Goal: Task Accomplishment & Management: Complete application form

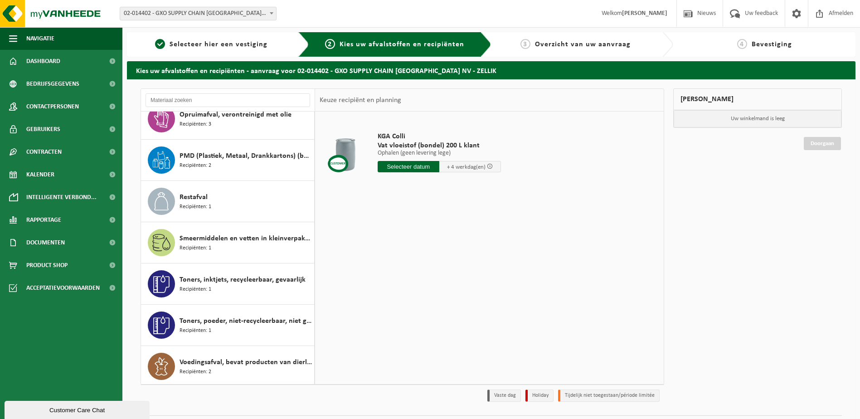
scroll to position [511, 0]
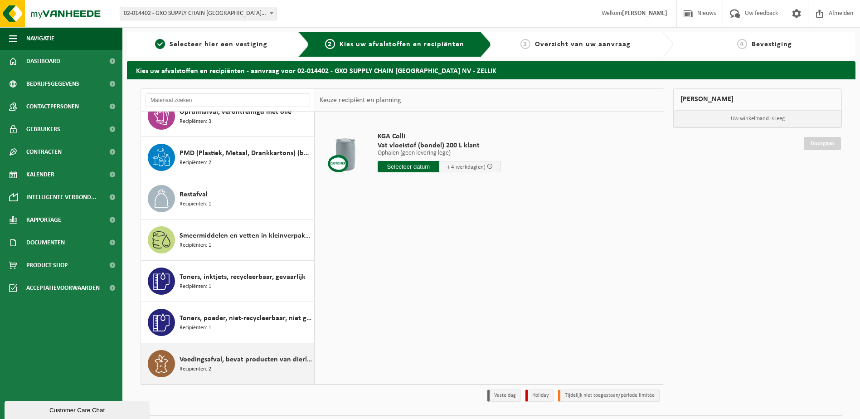
click at [229, 360] on span "Voedingsafval, bevat producten van dierlijke oorsprong, gemengde verpakking (ex…" at bounding box center [245, 359] width 132 height 11
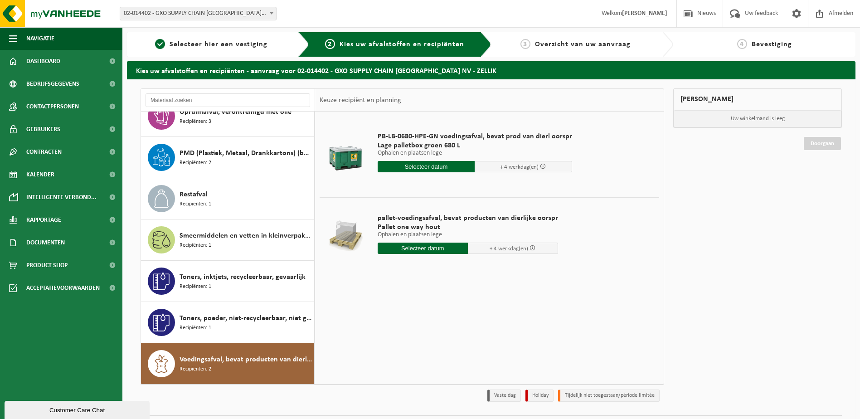
click at [414, 165] on input "text" at bounding box center [425, 166] width 97 height 11
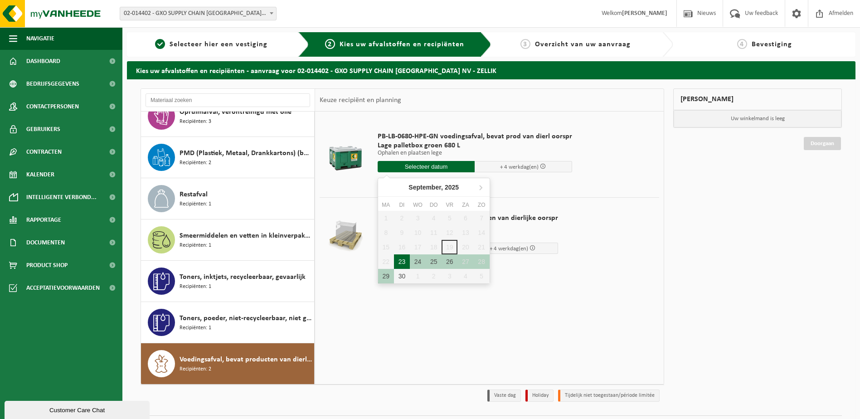
click at [407, 261] on div "23" at bounding box center [402, 261] width 16 height 14
type input "Van 2025-09-23"
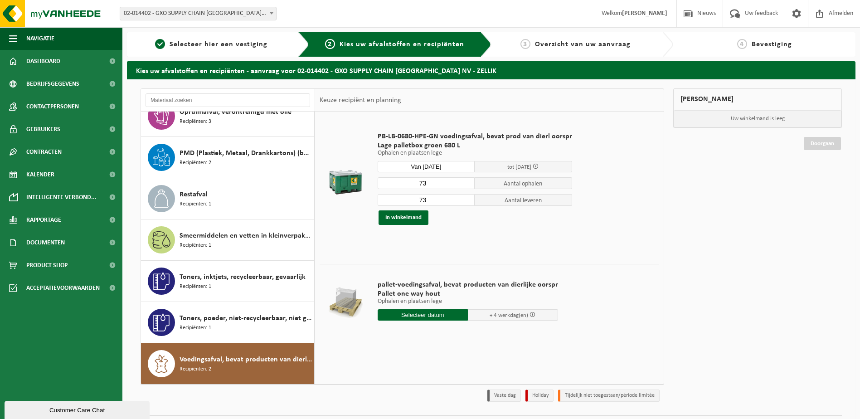
drag, startPoint x: 428, startPoint y: 187, endPoint x: 408, endPoint y: 185, distance: 20.0
click at [408, 185] on input "73" at bounding box center [425, 183] width 97 height 12
type input "56"
click at [451, 204] on input "73" at bounding box center [425, 200] width 97 height 12
type input "7"
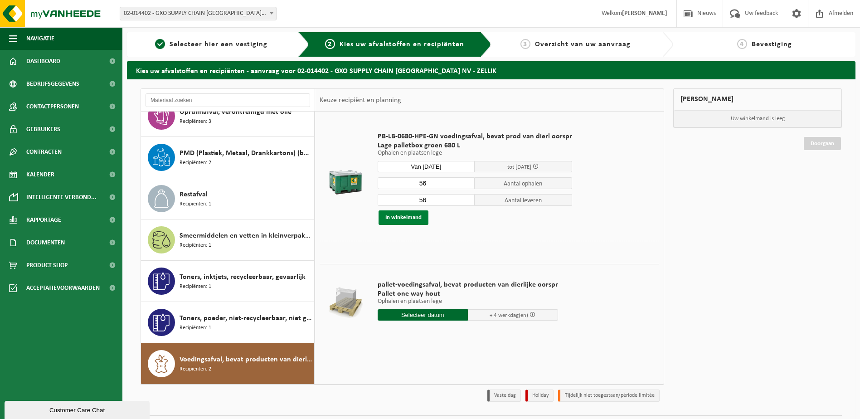
type input "56"
click at [406, 217] on button "In winkelmand" at bounding box center [403, 217] width 50 height 14
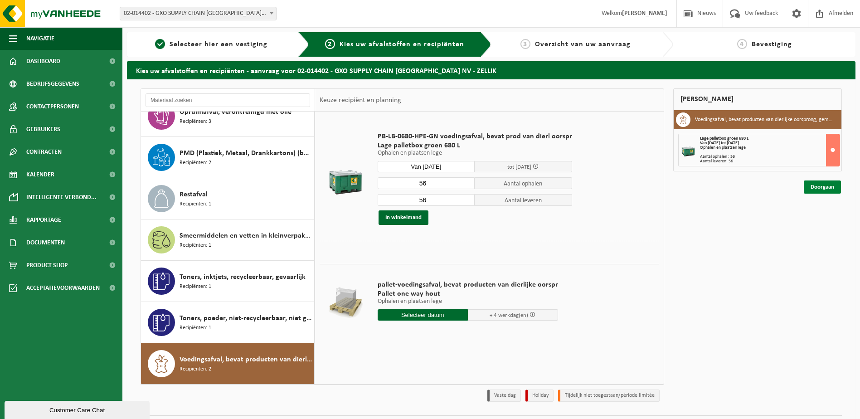
click at [837, 187] on link "Doorgaan" at bounding box center [821, 186] width 37 height 13
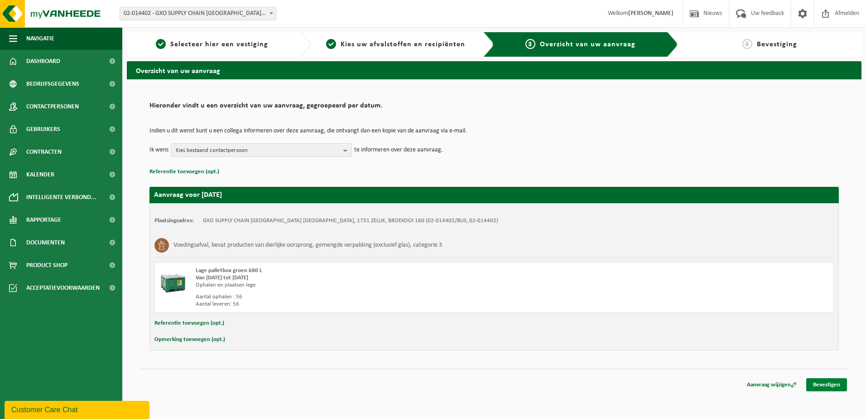
click at [835, 387] on link "Bevestigen" at bounding box center [827, 384] width 41 height 13
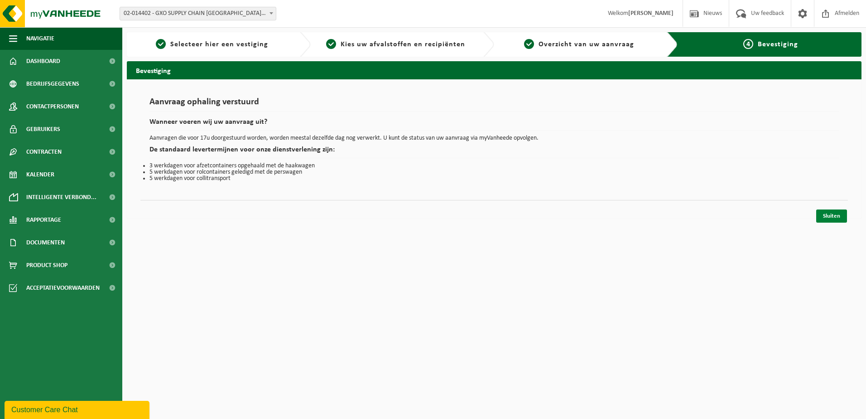
click at [830, 215] on link "Sluiten" at bounding box center [832, 215] width 31 height 13
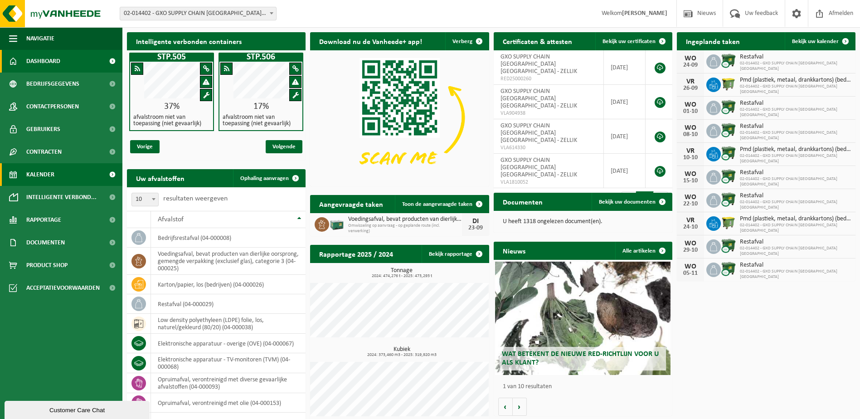
click at [49, 171] on span "Kalender" at bounding box center [40, 174] width 28 height 23
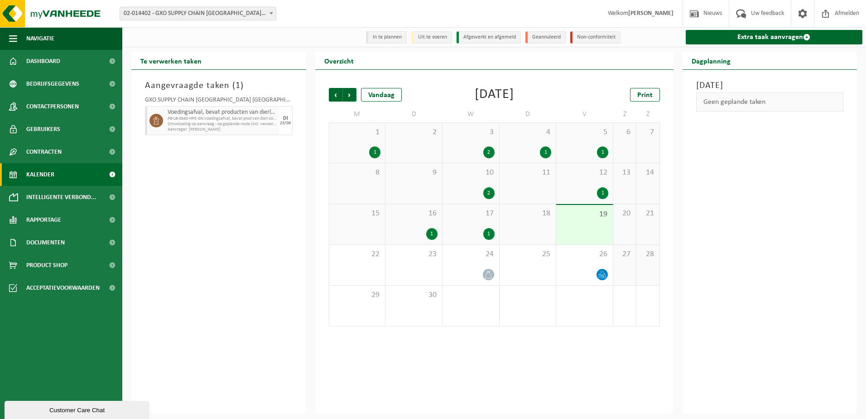
click at [433, 235] on div "1" at bounding box center [431, 234] width 11 height 12
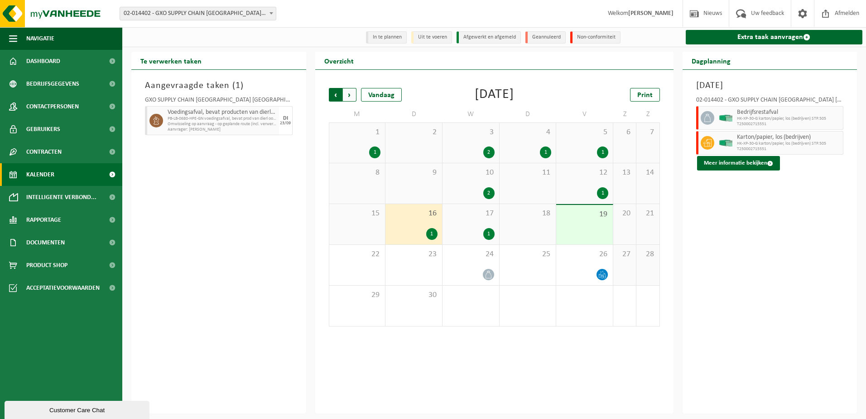
click at [350, 98] on span "Volgende" at bounding box center [350, 95] width 14 height 14
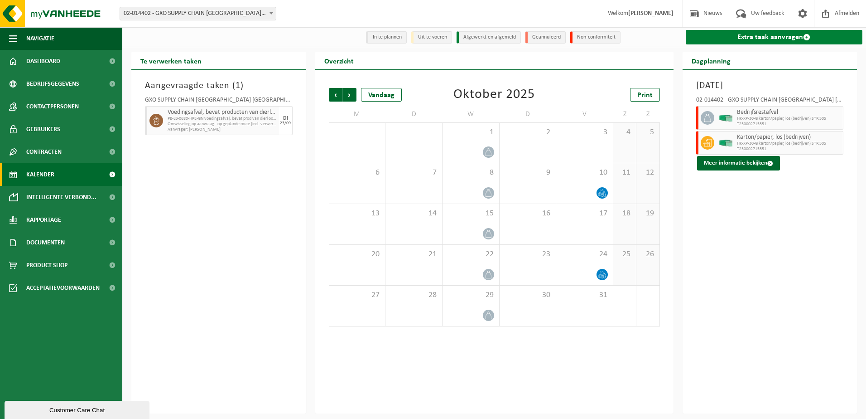
click at [730, 39] on link "Extra taak aanvragen" at bounding box center [774, 37] width 177 height 14
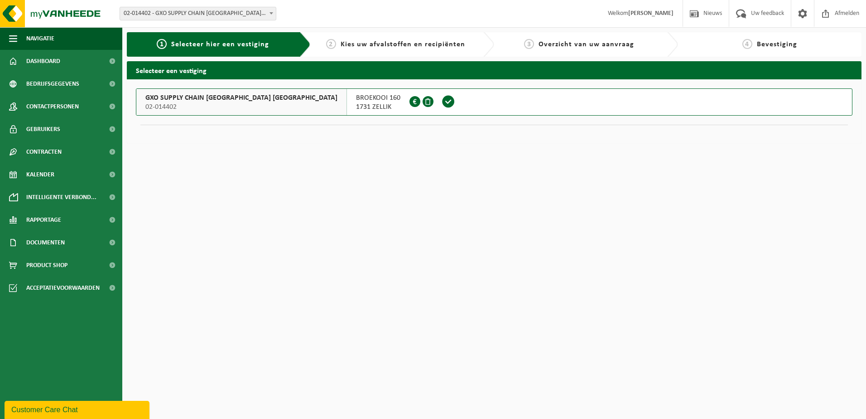
click at [184, 101] on span "GXO SUPPLY CHAIN [GEOGRAPHIC_DATA] [GEOGRAPHIC_DATA]" at bounding box center [241, 97] width 192 height 9
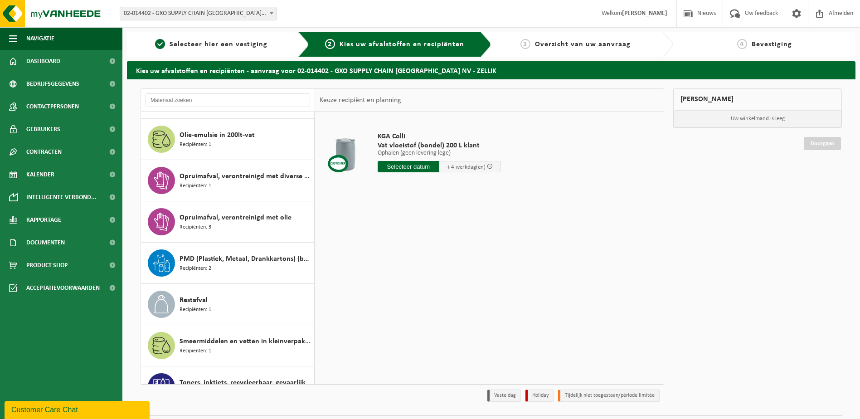
scroll to position [511, 0]
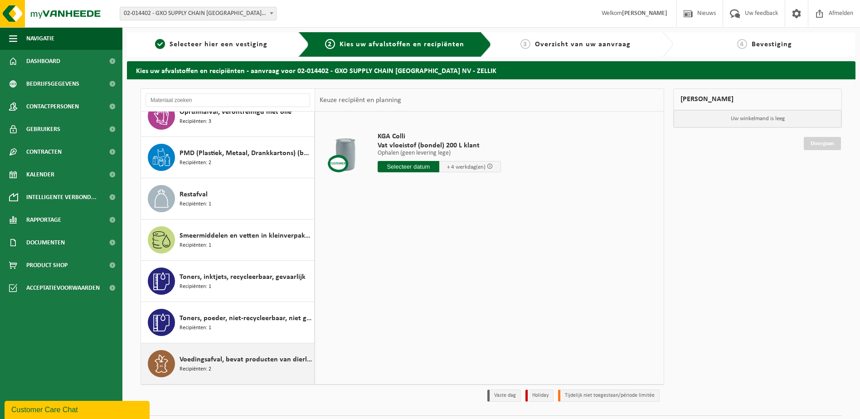
click at [208, 355] on span "Voedingsafval, bevat producten van dierlijke oorsprong, gemengde verpakking (ex…" at bounding box center [245, 359] width 132 height 11
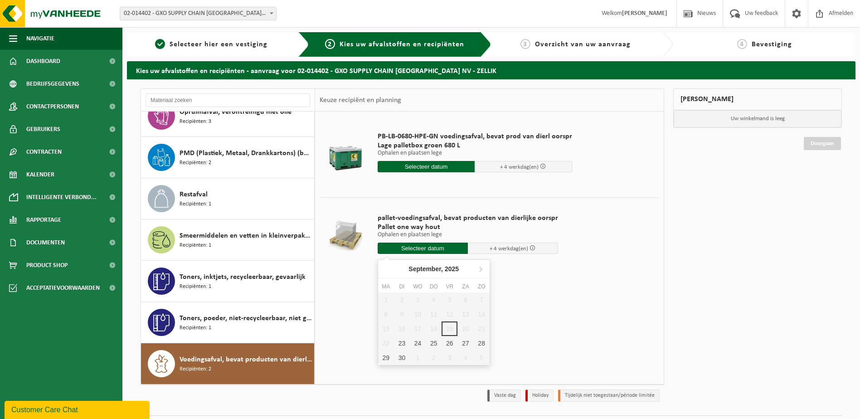
click at [431, 249] on input "text" at bounding box center [422, 247] width 90 height 11
click at [400, 341] on div "23" at bounding box center [402, 343] width 16 height 14
type input "Van 2025-09-23"
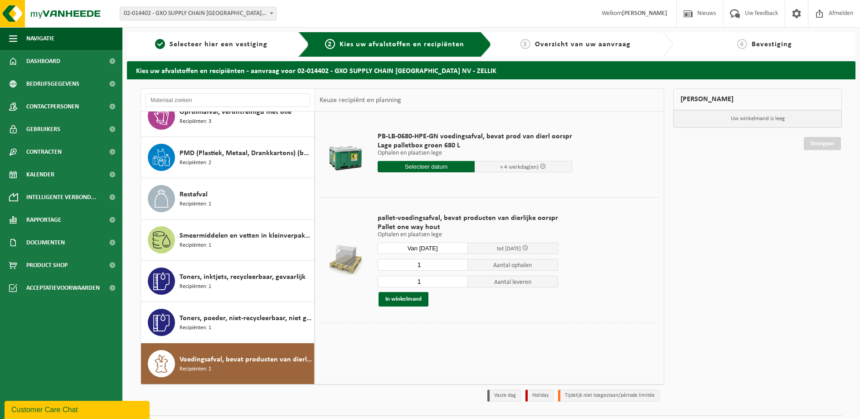
click at [426, 263] on input "1" at bounding box center [422, 265] width 90 height 12
type input "33"
click at [429, 274] on div "33 Aantal ophalen 1 Aantal leveren In winkelmand" at bounding box center [467, 282] width 180 height 48
click at [427, 282] on input "1" at bounding box center [422, 281] width 90 height 12
type input "0"
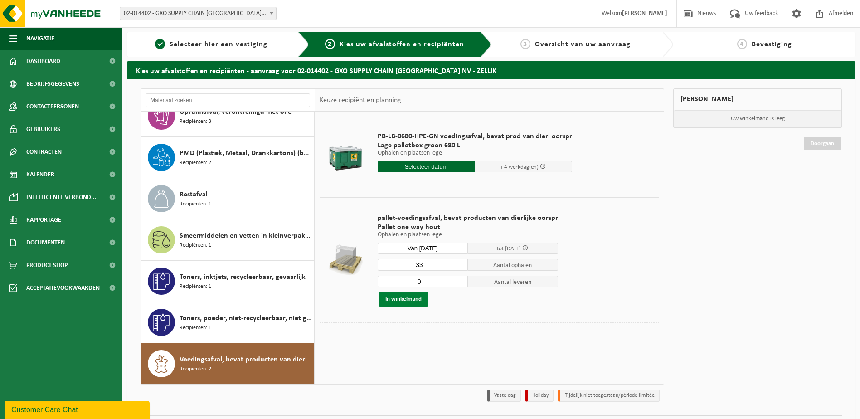
click at [415, 300] on button "In winkelmand" at bounding box center [403, 299] width 50 height 14
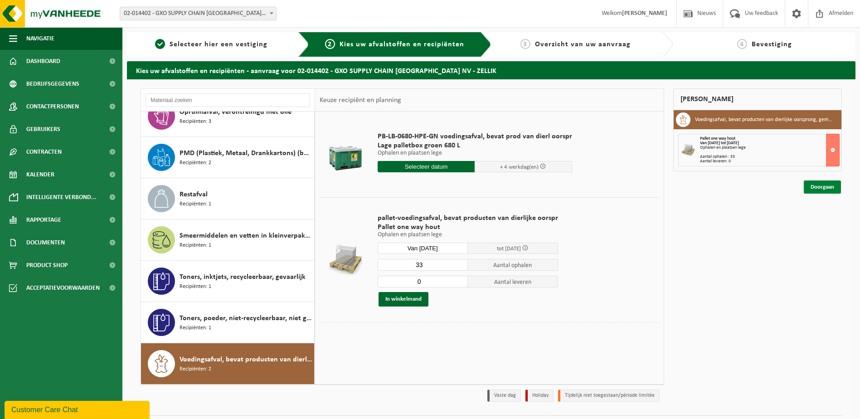
click at [827, 188] on link "Doorgaan" at bounding box center [821, 186] width 37 height 13
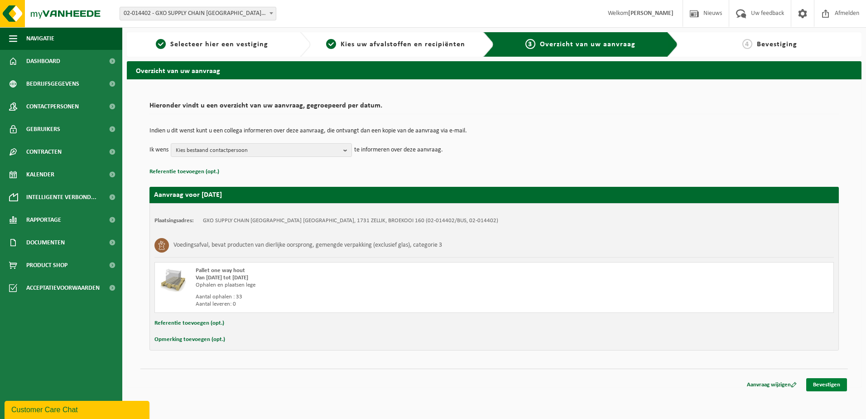
click at [827, 380] on link "Bevestigen" at bounding box center [827, 384] width 41 height 13
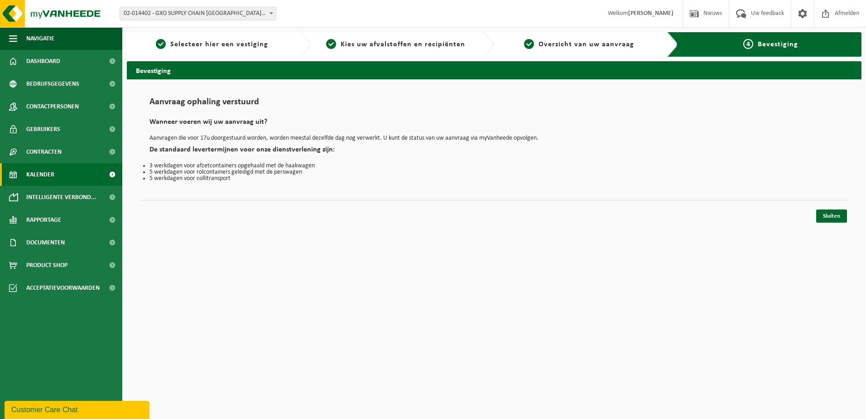
click at [42, 172] on span "Kalender" at bounding box center [40, 174] width 28 height 23
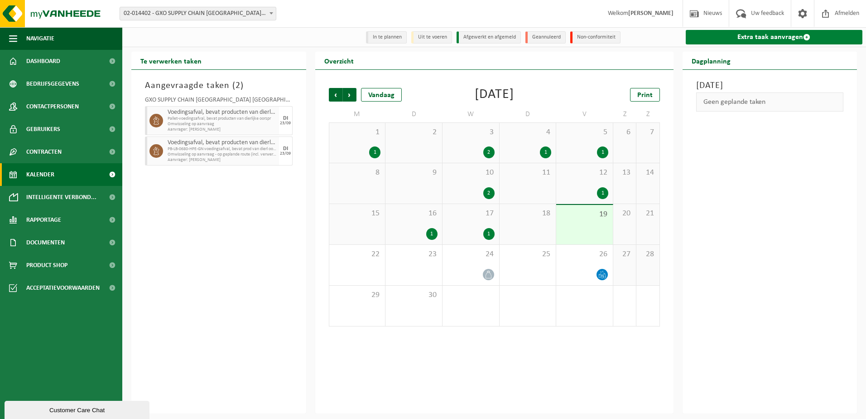
click at [729, 39] on link "Extra taak aanvragen" at bounding box center [774, 37] width 177 height 14
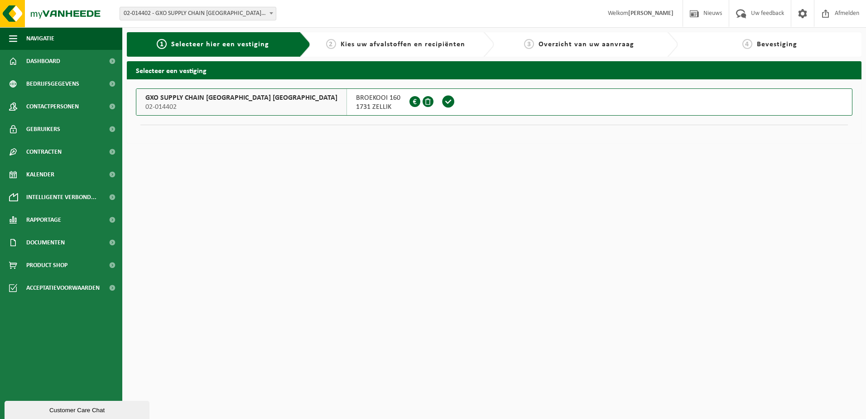
click at [347, 106] on div "BROEKOOI 160 1731 ZELLIK 0404.801.091" at bounding box center [378, 102] width 63 height 26
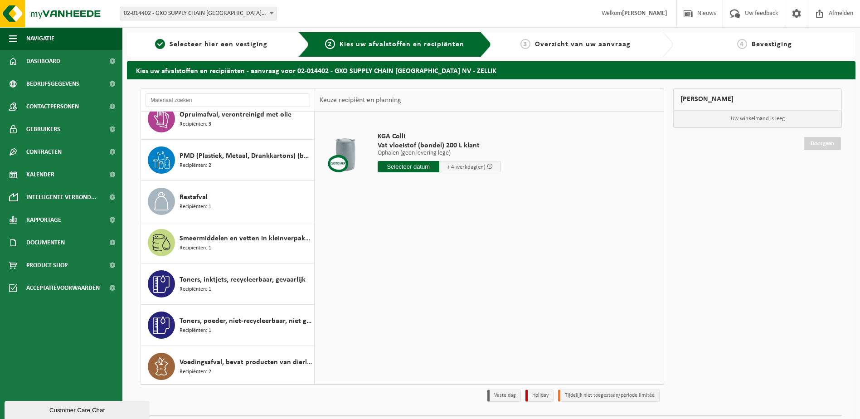
scroll to position [511, 0]
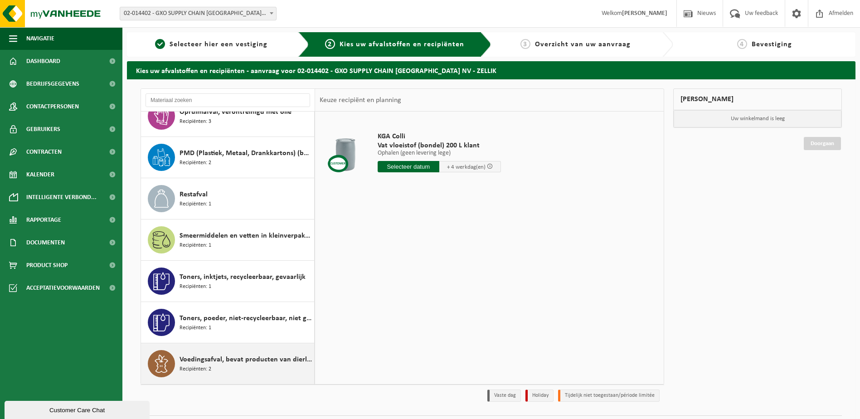
click at [237, 358] on span "Voedingsafval, bevat producten van dierlijke oorsprong, gemengde verpakking (ex…" at bounding box center [245, 359] width 132 height 11
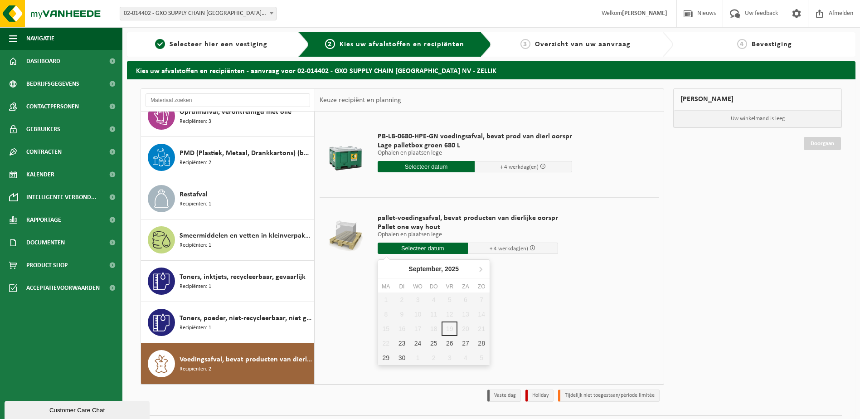
click at [460, 243] on input "text" at bounding box center [422, 247] width 90 height 11
click at [402, 349] on div "23" at bounding box center [402, 343] width 16 height 14
type input "Van 2025-09-23"
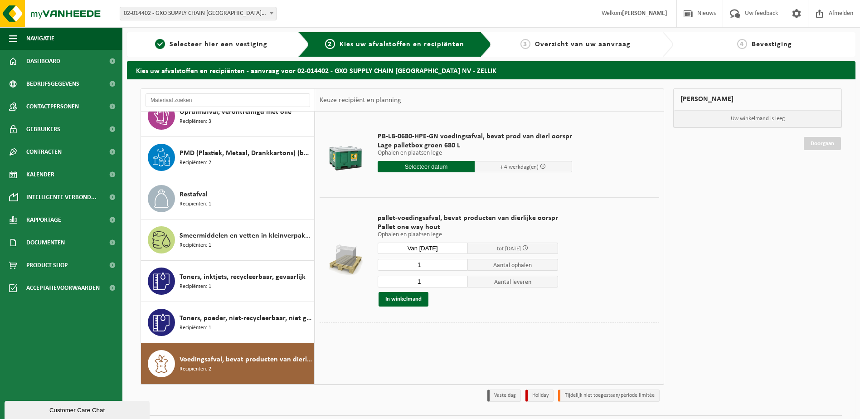
click at [426, 263] on input "1" at bounding box center [422, 265] width 90 height 12
type input "33"
click at [435, 273] on div "33 Aantal ophalen 1 Aantal leveren In winkelmand" at bounding box center [467, 282] width 180 height 48
click at [435, 276] on input "1" at bounding box center [422, 281] width 90 height 12
type input "0"
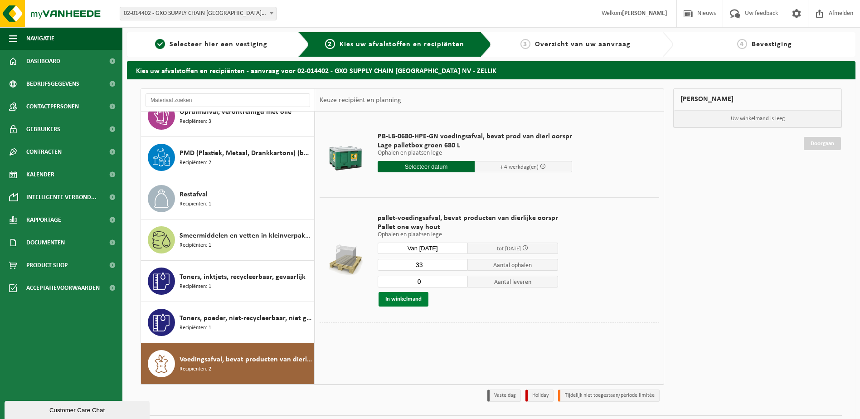
click at [410, 299] on button "In winkelmand" at bounding box center [403, 299] width 50 height 14
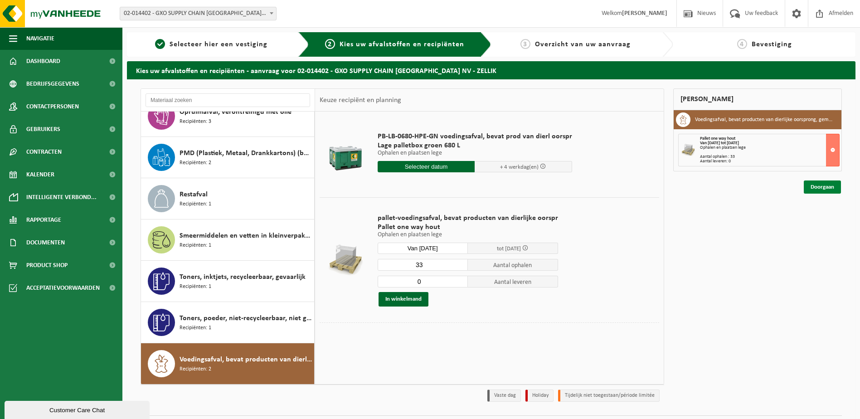
click at [836, 190] on link "Doorgaan" at bounding box center [821, 186] width 37 height 13
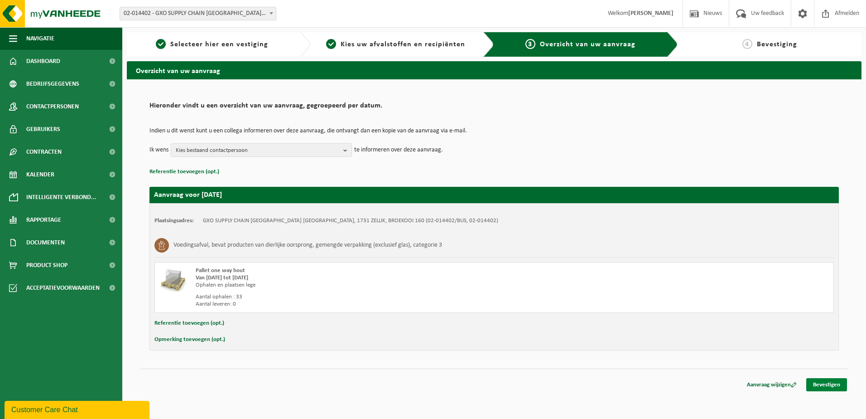
click at [822, 381] on link "Bevestigen" at bounding box center [827, 384] width 41 height 13
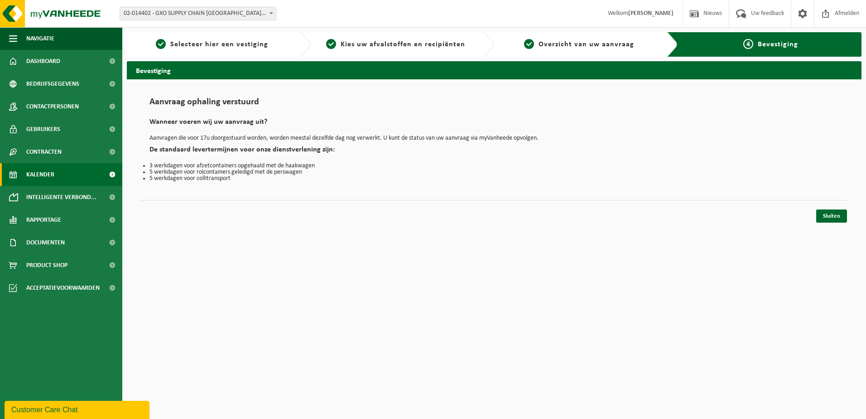
click at [63, 178] on link "Kalender" at bounding box center [61, 174] width 122 height 23
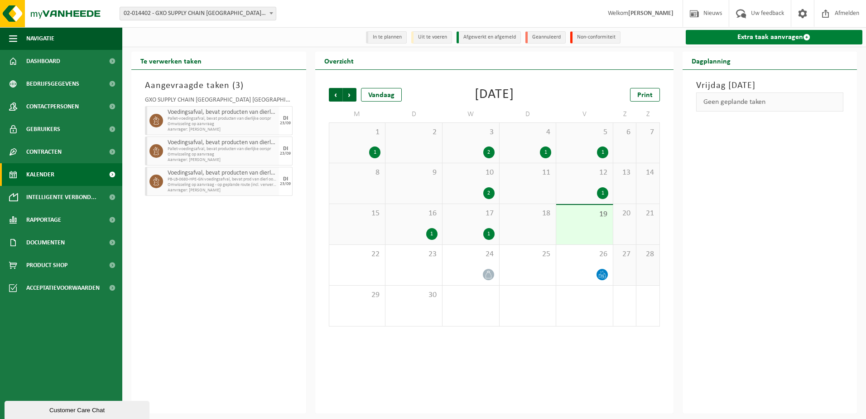
click at [754, 38] on link "Extra taak aanvragen" at bounding box center [774, 37] width 177 height 14
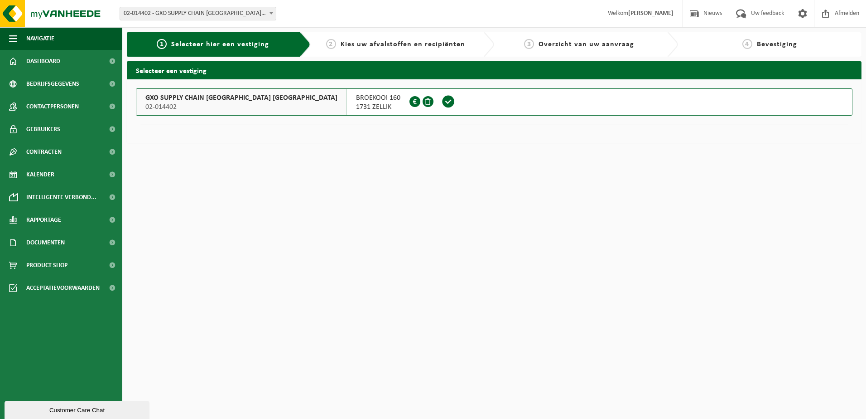
click at [214, 103] on span "02-014402" at bounding box center [241, 106] width 192 height 9
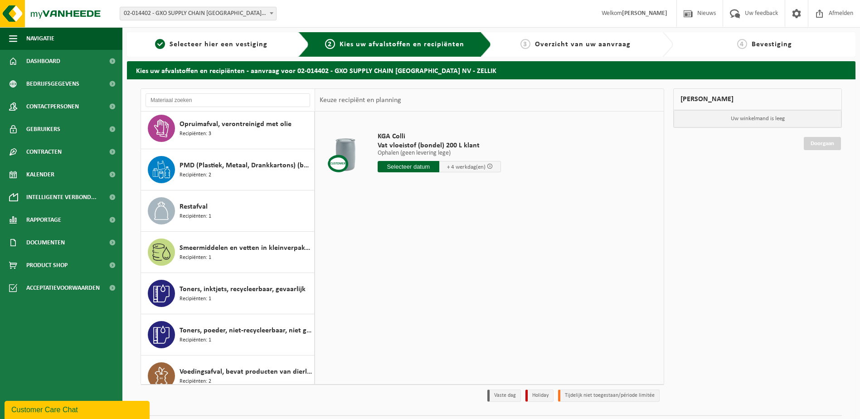
scroll to position [511, 0]
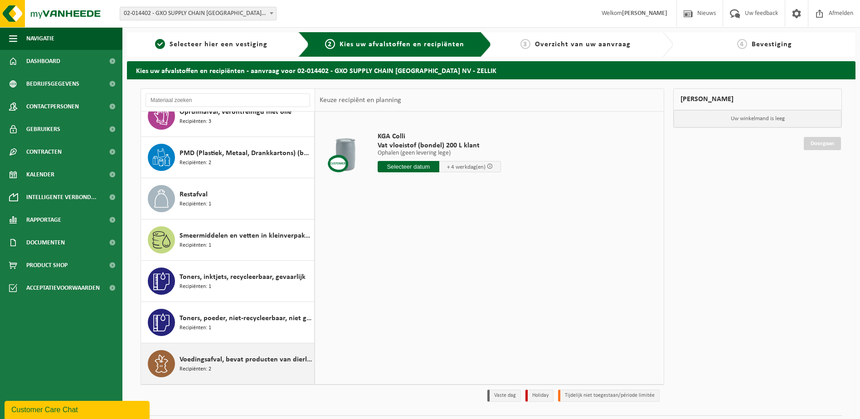
click at [250, 358] on span "Voedingsafval, bevat producten van dierlijke oorsprong, gemengde verpakking (ex…" at bounding box center [245, 359] width 132 height 11
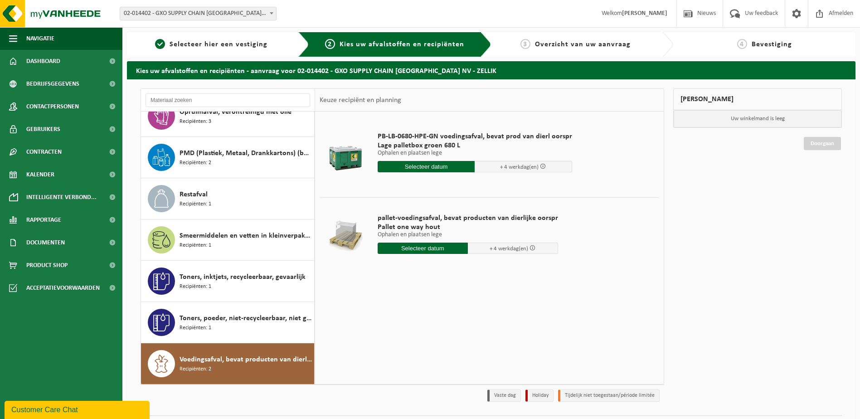
click at [436, 243] on input "text" at bounding box center [422, 247] width 90 height 11
click at [406, 344] on div "23" at bounding box center [402, 343] width 16 height 14
type input "Van 2025-09-23"
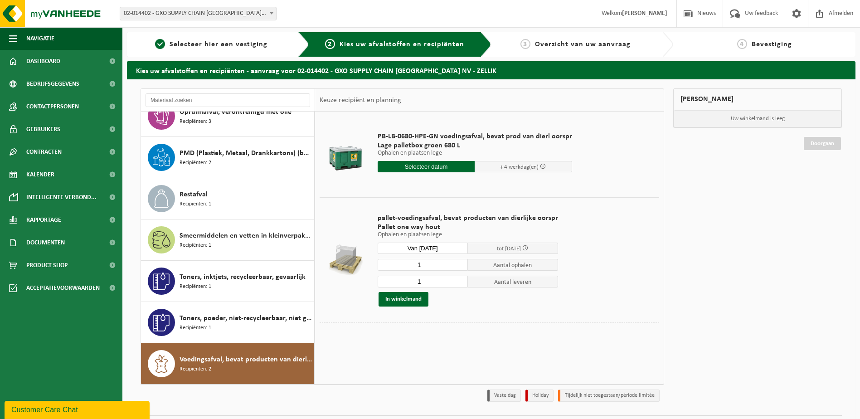
click at [428, 266] on input "1" at bounding box center [422, 265] width 90 height 12
type input "33"
click at [429, 281] on input "1" at bounding box center [422, 281] width 90 height 12
type input "0"
click at [404, 306] on div "pallet-voedingsafval, bevat producten van dierlijke oorspr Pallet one way hout …" at bounding box center [467, 259] width 189 height 111
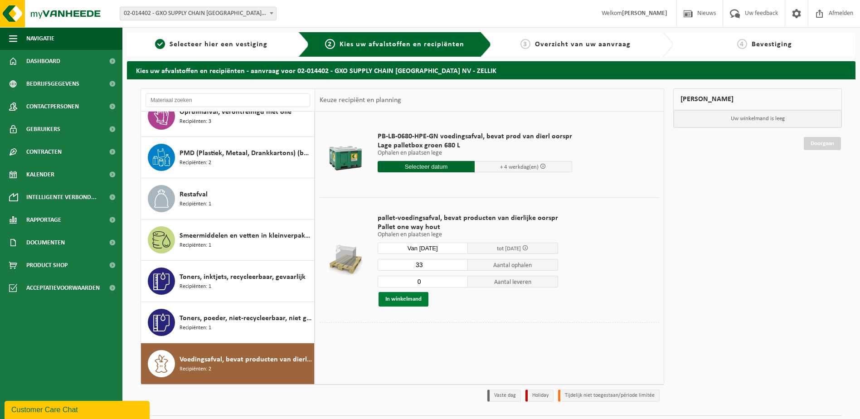
click at [404, 305] on button "In winkelmand" at bounding box center [403, 299] width 50 height 14
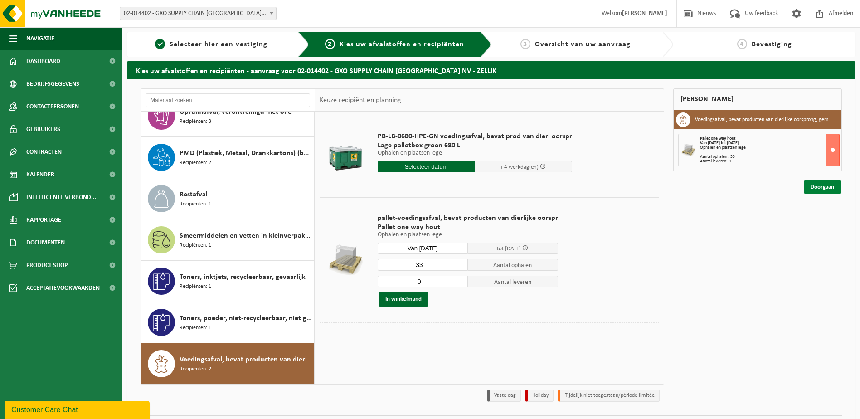
click at [826, 186] on link "Doorgaan" at bounding box center [821, 186] width 37 height 13
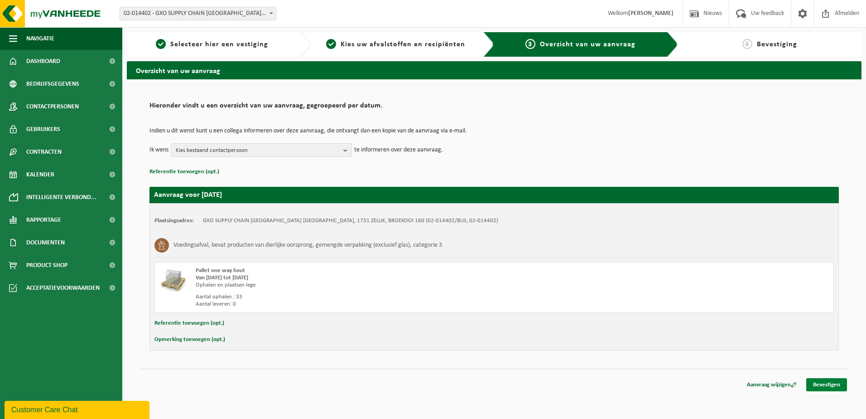
click at [817, 387] on link "Bevestigen" at bounding box center [827, 384] width 41 height 13
